Goal: Use online tool/utility: Utilize a website feature to perform a specific function

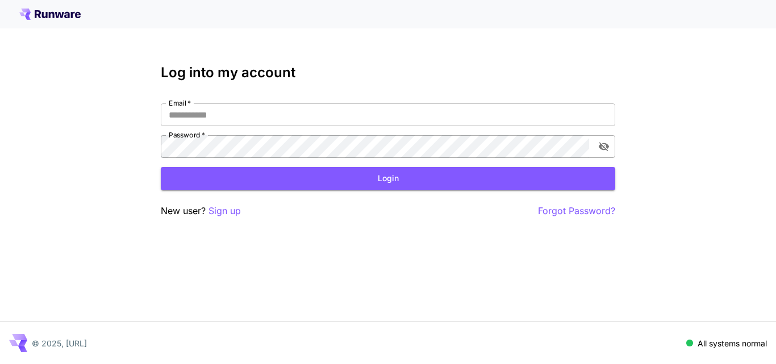
type input "**********"
click at [601, 151] on icon "toggle password visibility" at bounding box center [603, 146] width 11 height 11
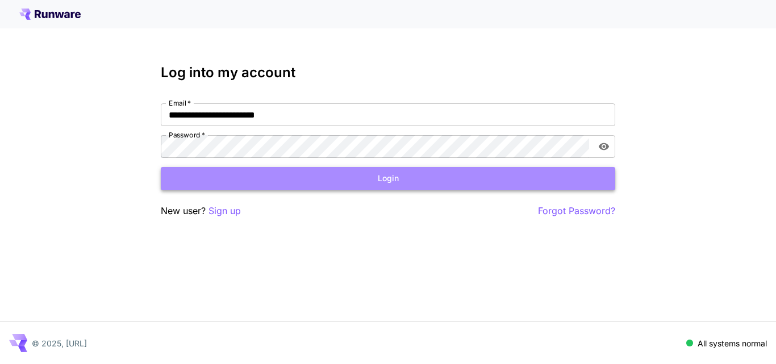
click at [396, 172] on button "Login" at bounding box center [388, 178] width 454 height 23
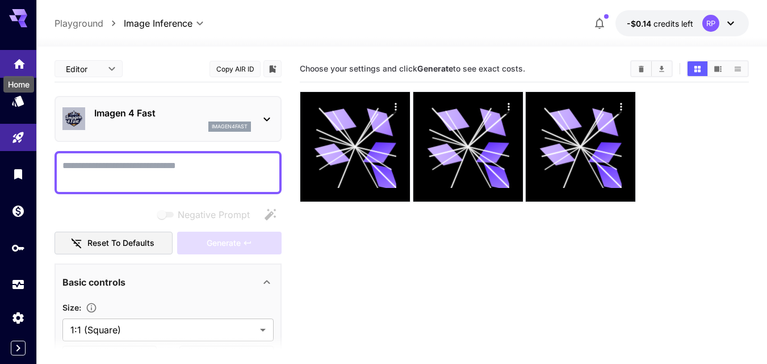
click at [18, 62] on icon "Home" at bounding box center [19, 61] width 11 height 10
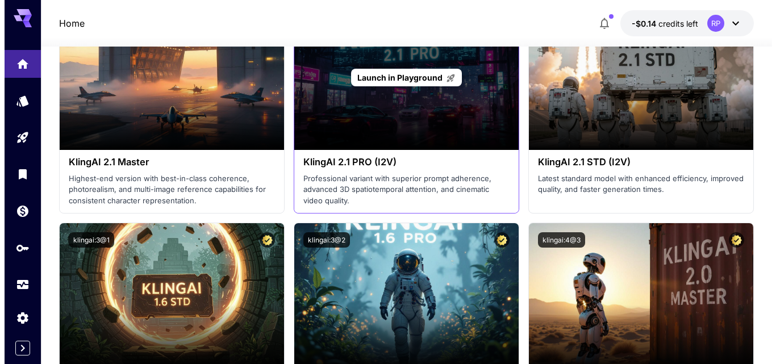
scroll to position [627, 0]
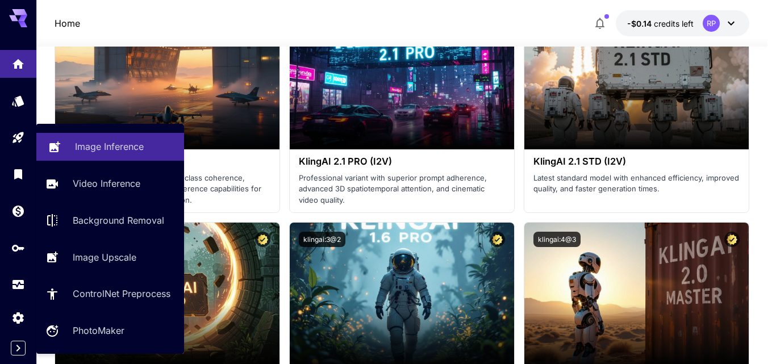
click at [95, 143] on p "Image Inference" at bounding box center [109, 147] width 69 height 14
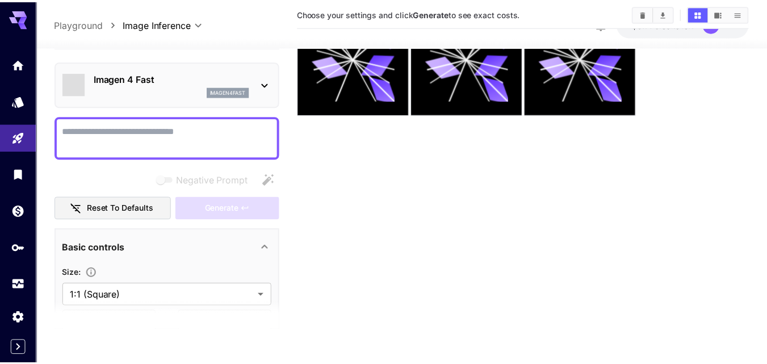
scroll to position [90, 0]
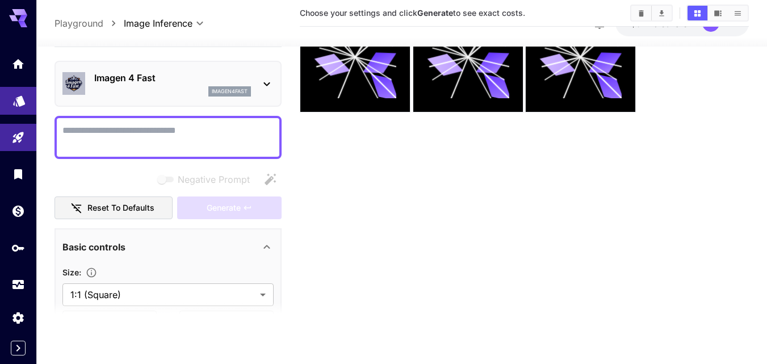
click at [13, 110] on link at bounding box center [18, 101] width 36 height 28
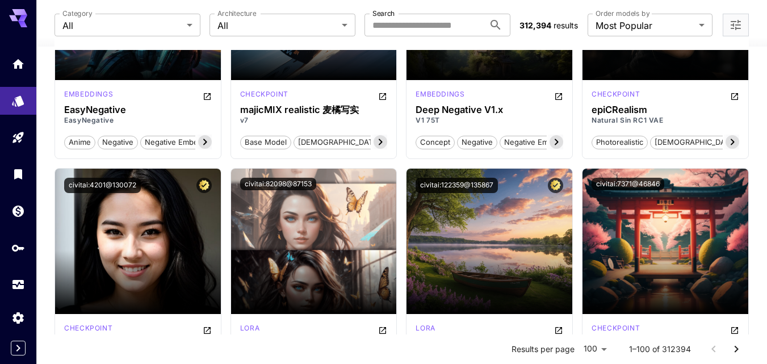
scroll to position [1596, 0]
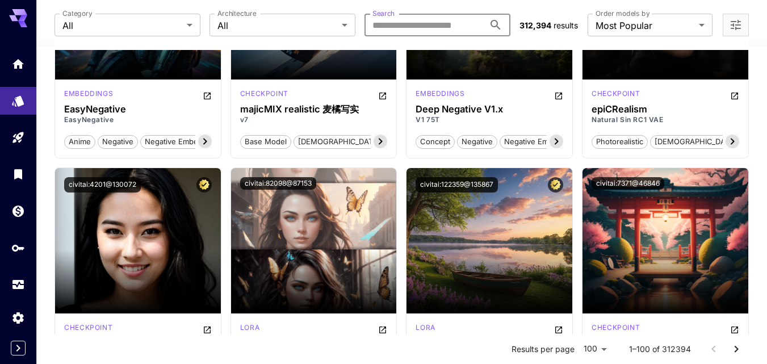
click at [424, 27] on input "Search" at bounding box center [425, 25] width 120 height 23
type input "******"
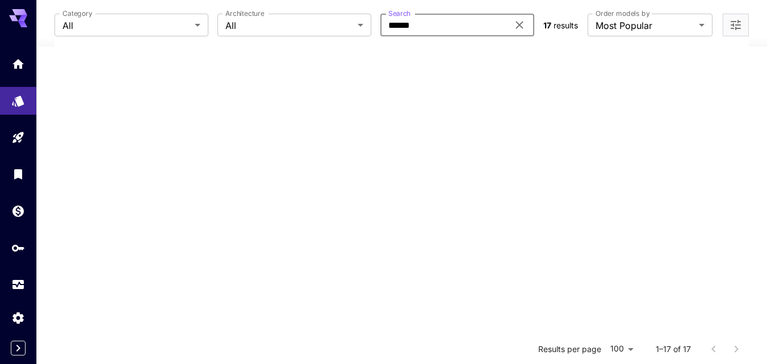
scroll to position [1245, 0]
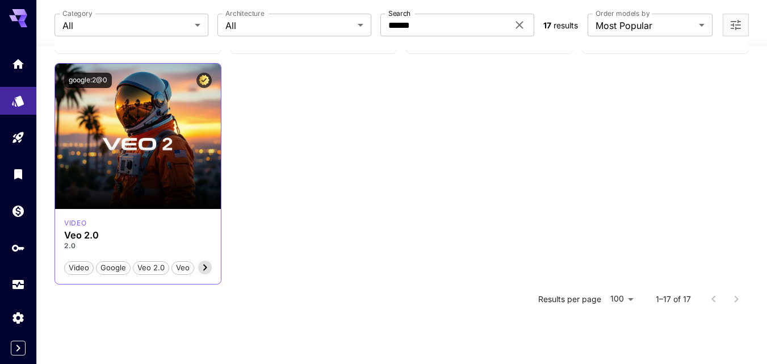
click at [206, 267] on icon at bounding box center [205, 267] width 4 height 6
